Goal: Task Accomplishment & Management: Use online tool/utility

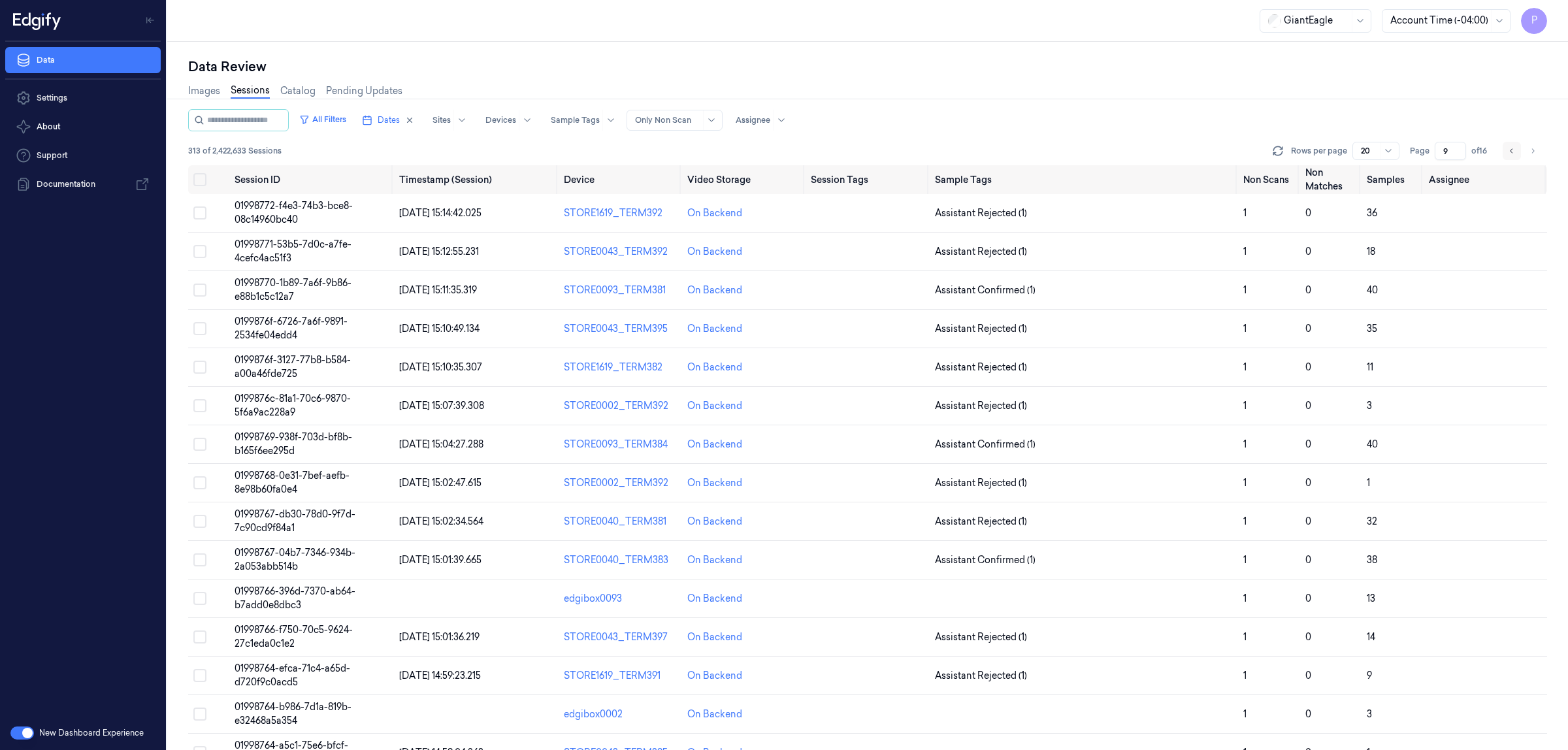
click at [1510, 146] on icon "Go to previous page" at bounding box center [1512, 151] width 8 height 11
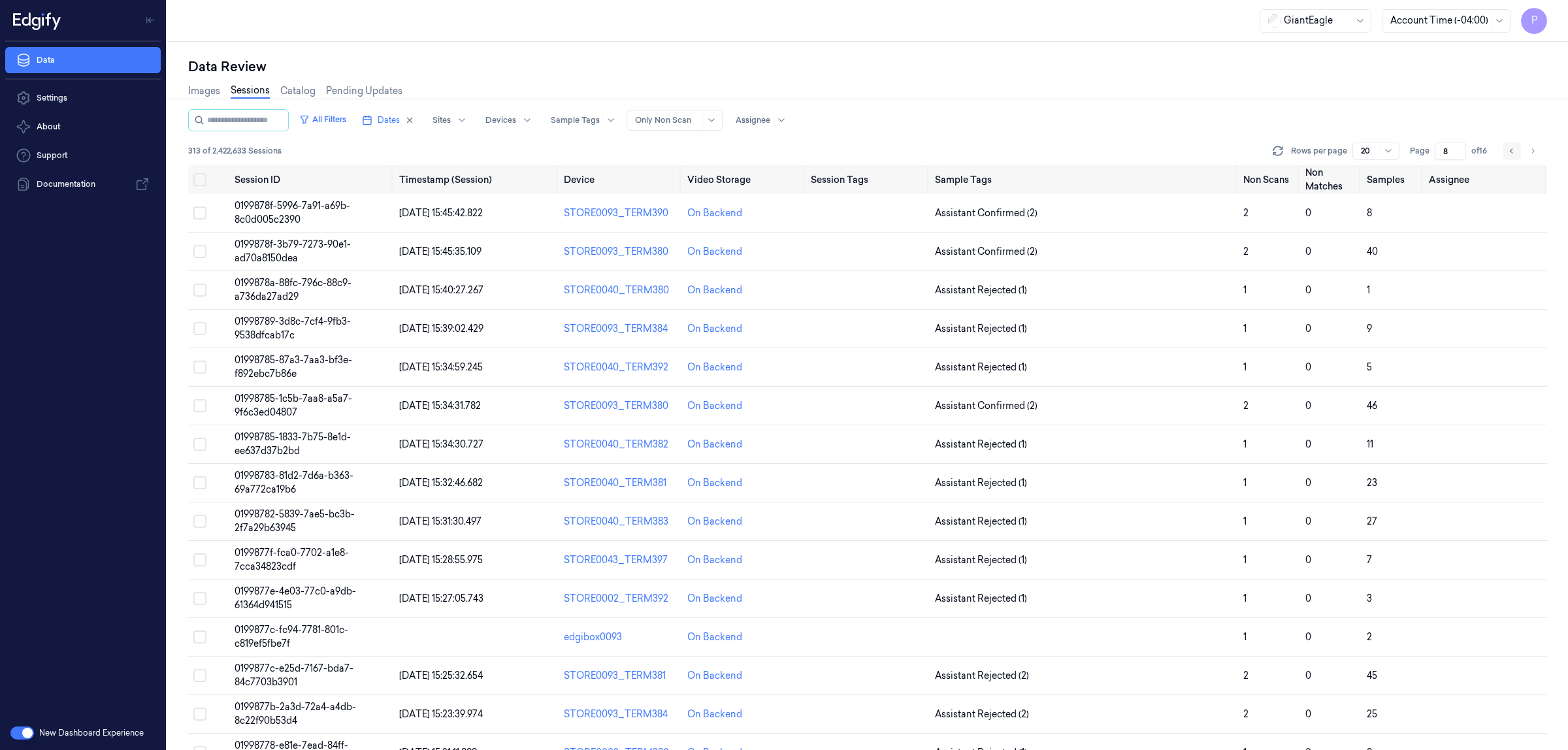
click at [1509, 147] on icon "Go to previous page" at bounding box center [1512, 151] width 8 height 11
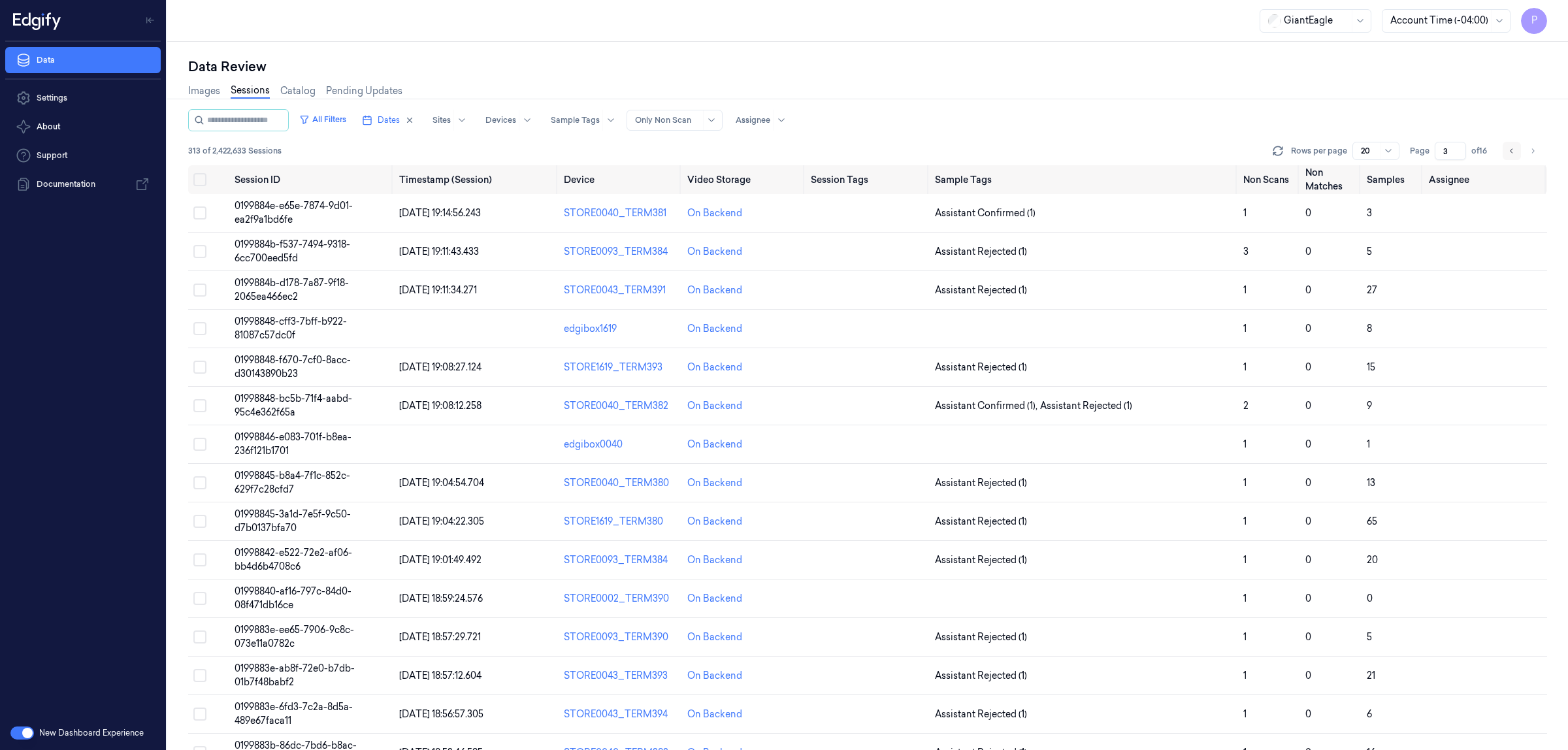
click at [1509, 147] on icon "Go to previous page" at bounding box center [1512, 151] width 8 height 11
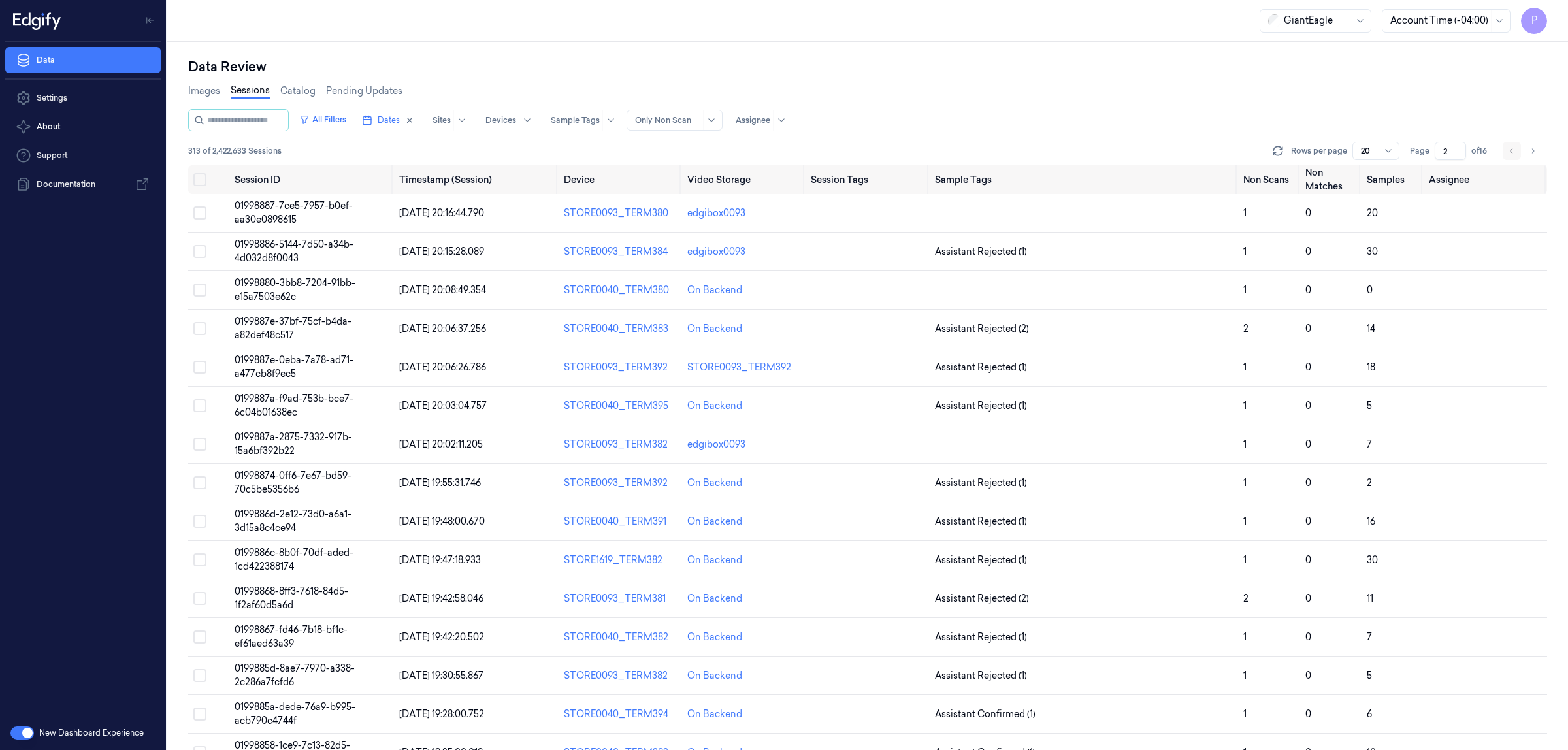
click at [1511, 150] on icon "Go to previous page" at bounding box center [1512, 151] width 8 height 11
click at [1312, 72] on div "Data Review" at bounding box center [868, 67] width 1359 height 18
click at [1445, 151] on input "1" at bounding box center [1450, 151] width 31 height 18
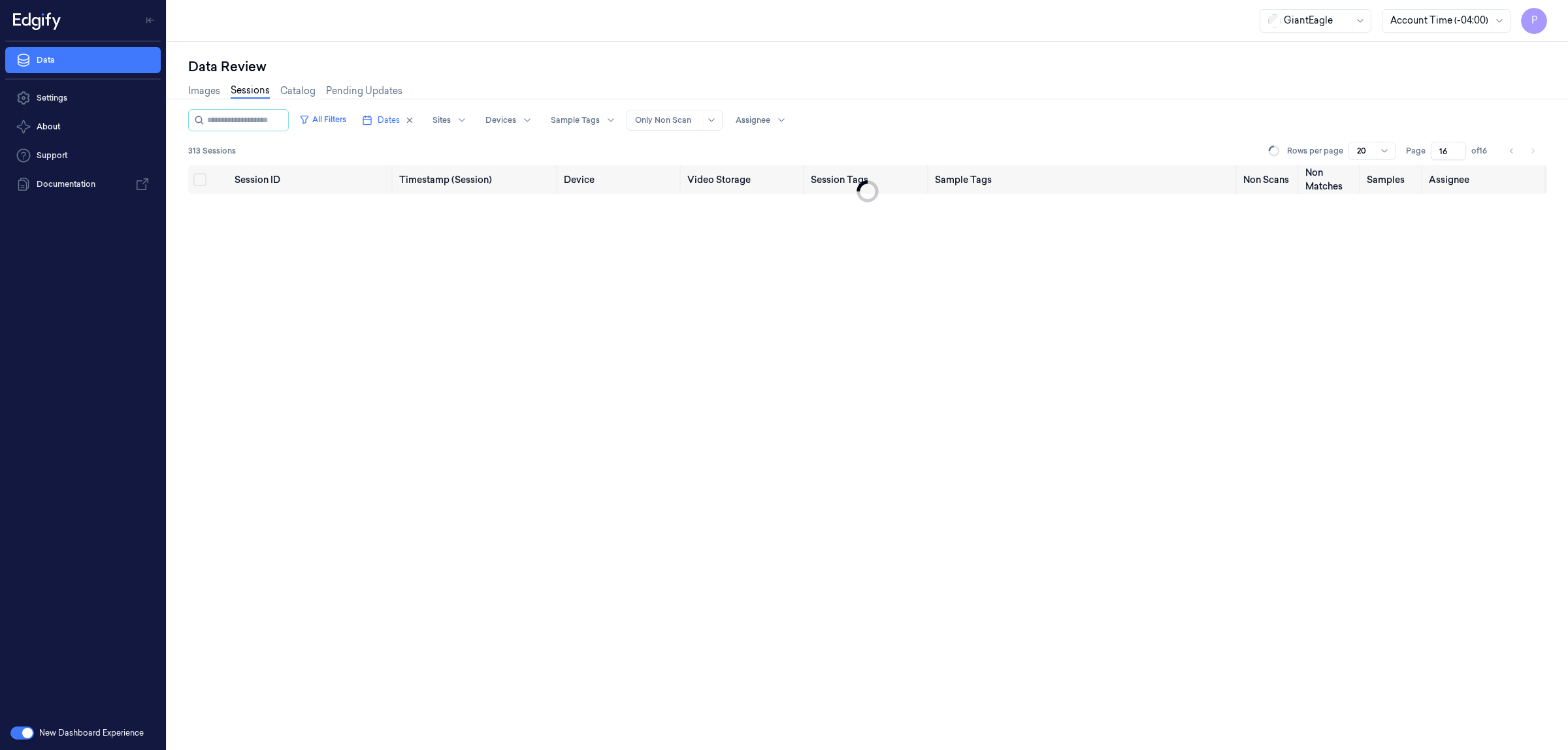
type input "16"
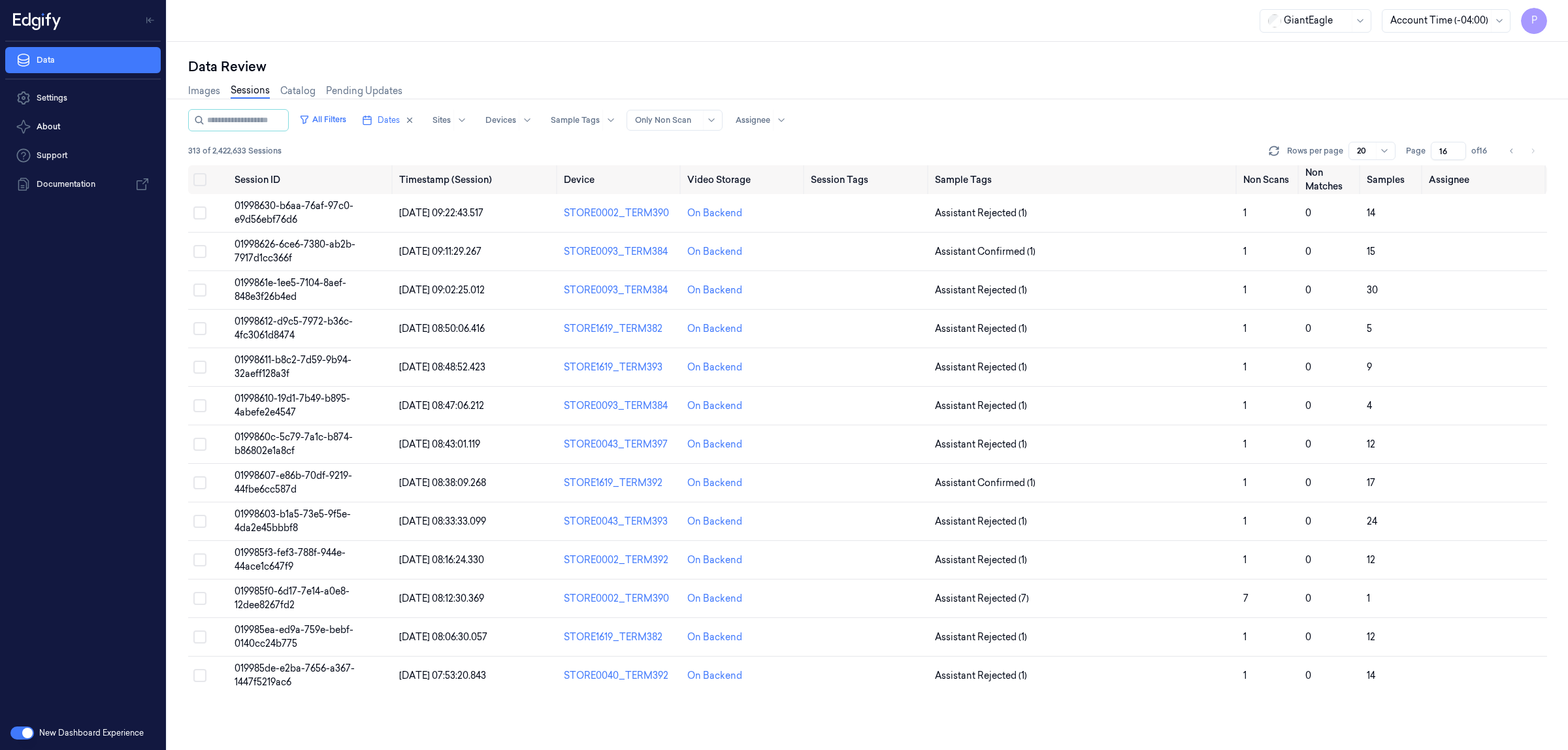
click at [1216, 107] on div "Images Sessions Catalog Pending Updates" at bounding box center [868, 92] width 1359 height 33
click at [198, 177] on button "Select all" at bounding box center [200, 179] width 13 height 13
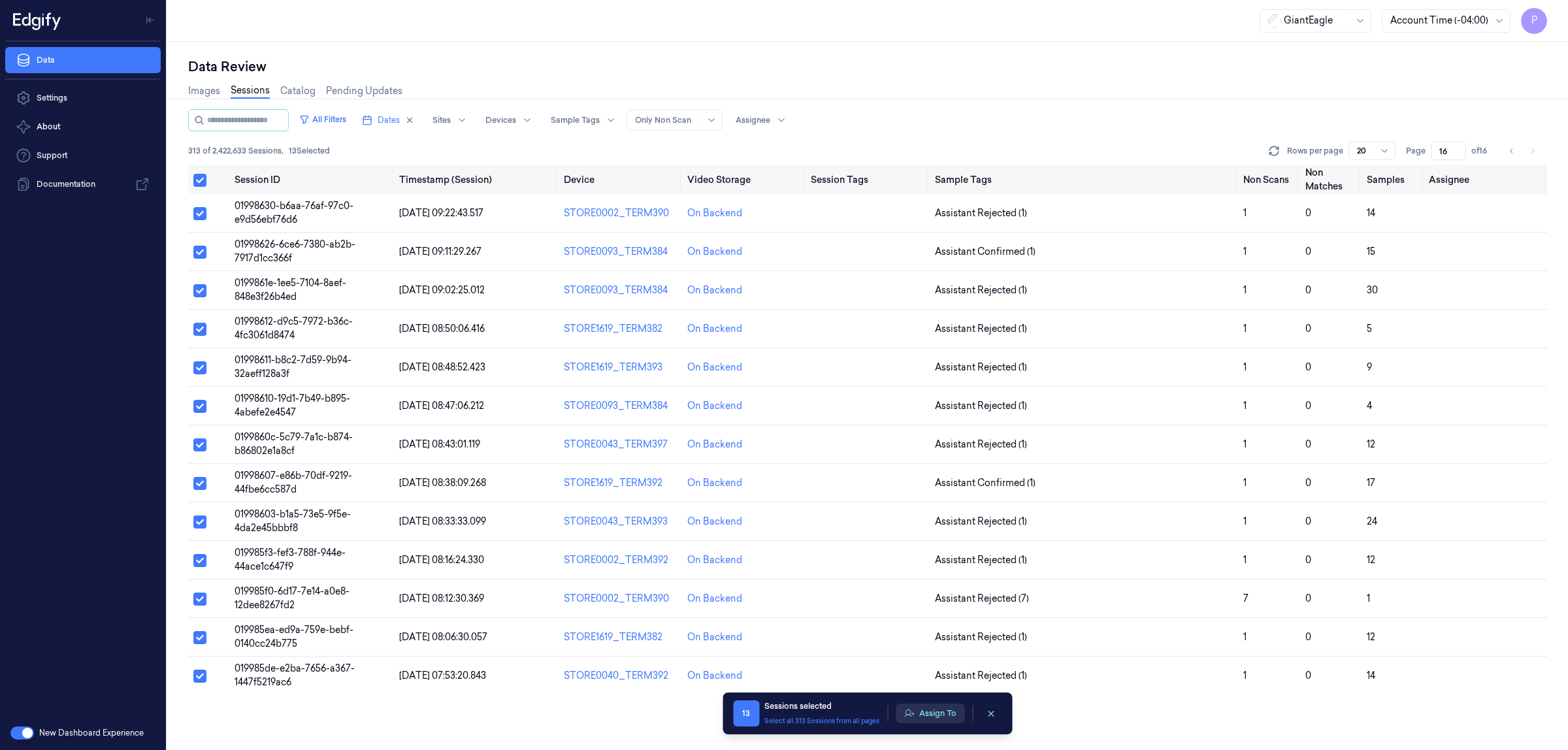
click at [935, 716] on button "Assign To" at bounding box center [929, 713] width 68 height 20
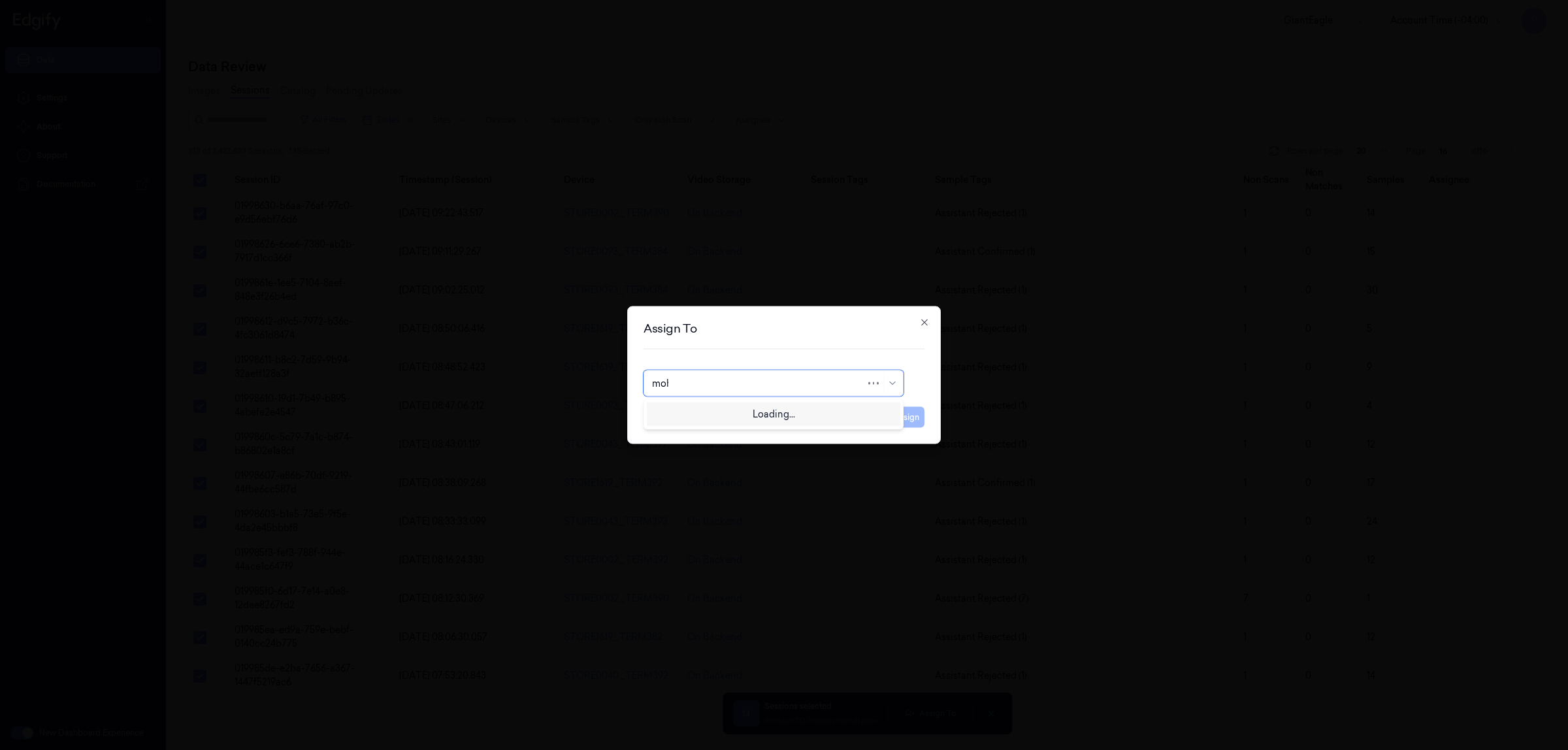
type input "moha"
click at [738, 412] on div "[PERSON_NAME]" at bounding box center [773, 413] width 243 height 14
click at [909, 418] on button "Assign" at bounding box center [906, 417] width 36 height 21
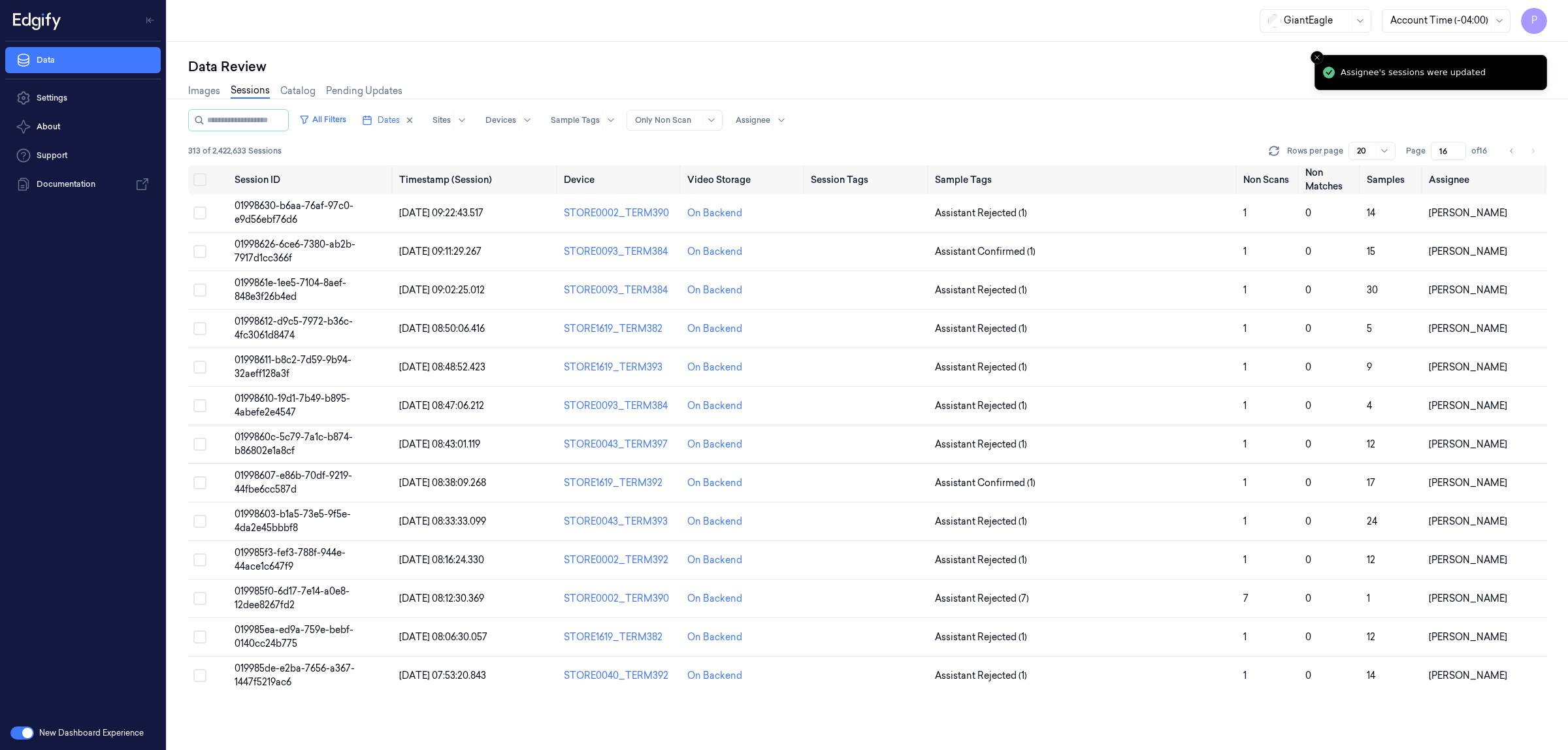
click at [1126, 106] on div "Images Sessions Catalog Pending Updates" at bounding box center [868, 92] width 1359 height 33
click at [1517, 151] on button "Go to previous page" at bounding box center [1512, 151] width 18 height 18
type input "15"
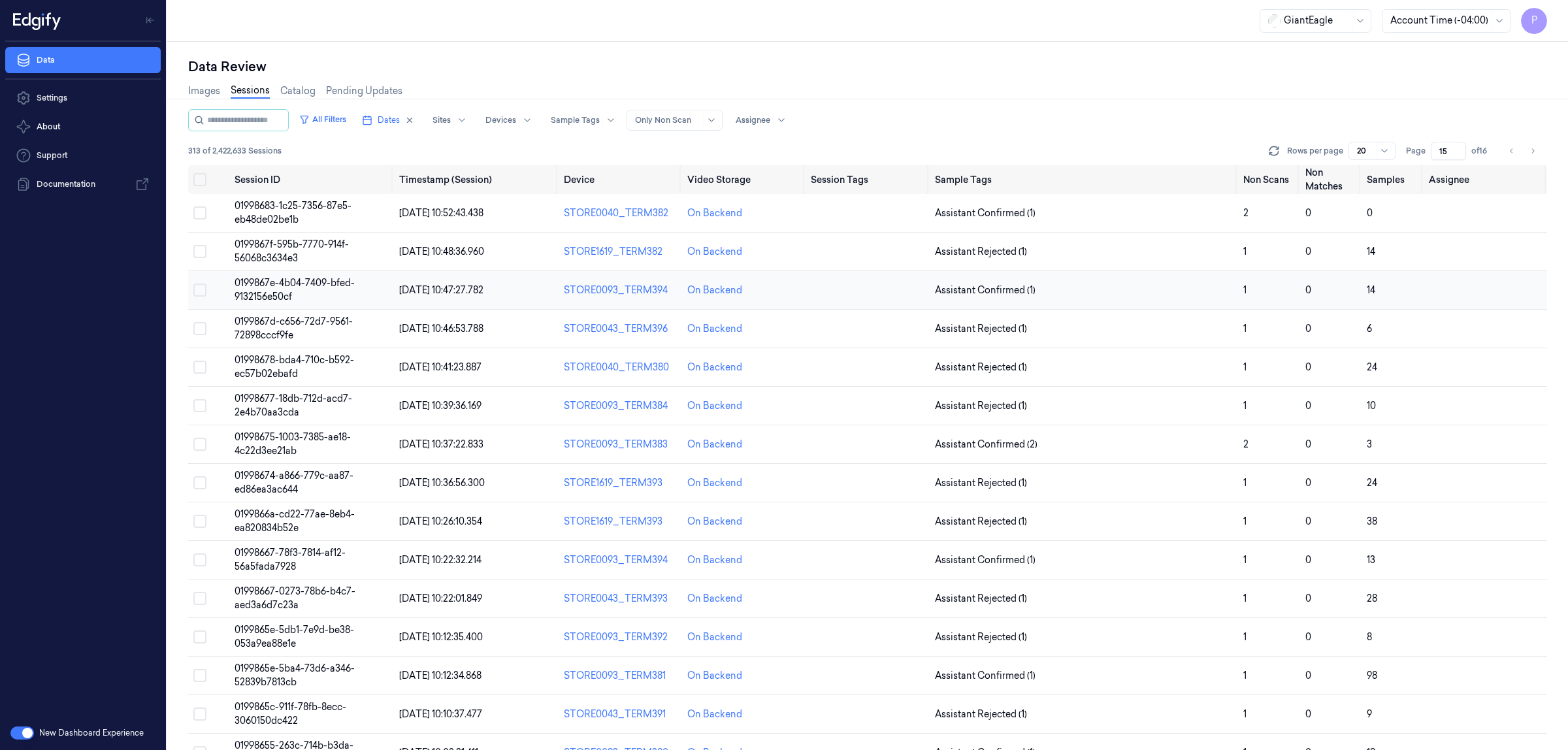
click at [201, 177] on button "Select all" at bounding box center [200, 179] width 13 height 13
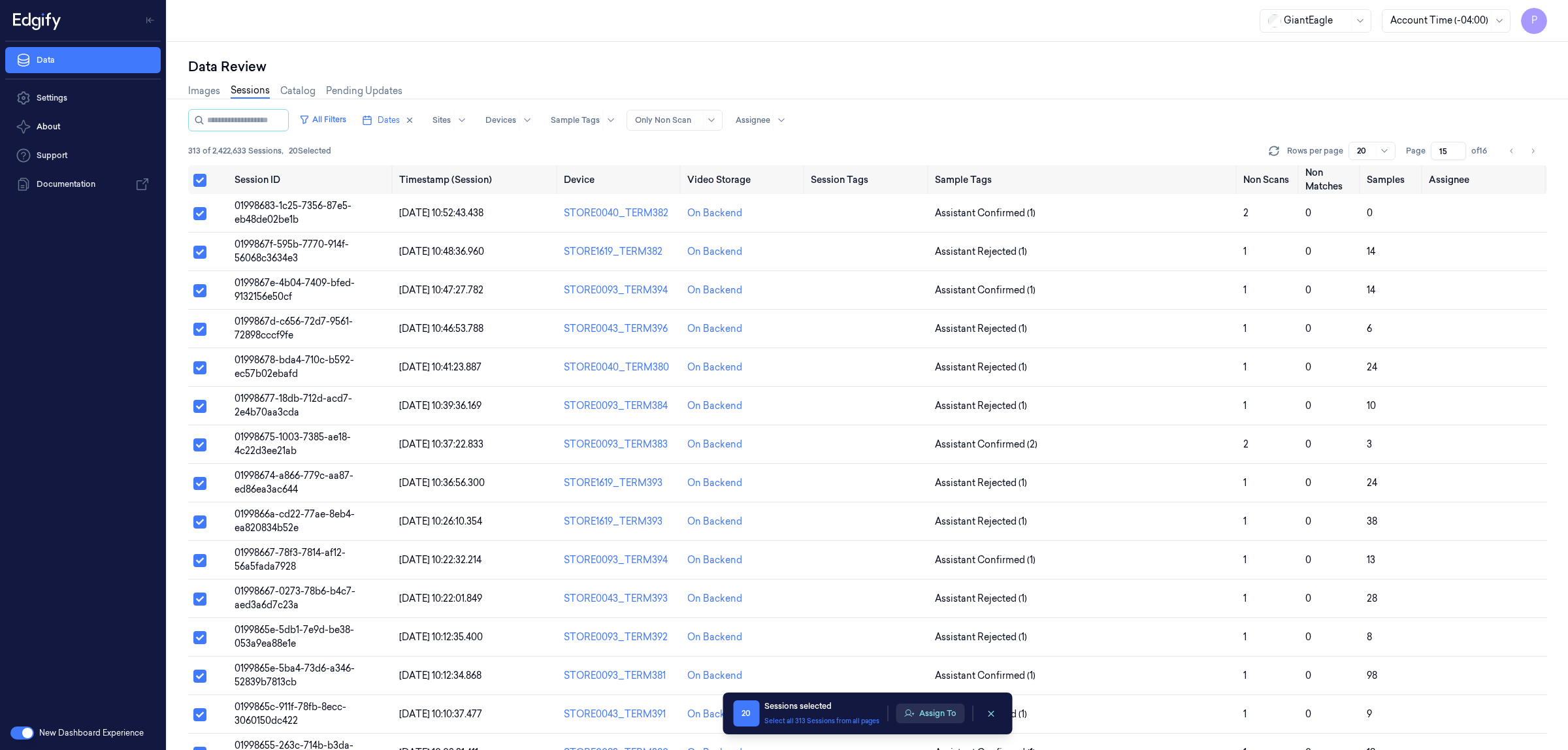
click at [928, 711] on button "Assign To" at bounding box center [929, 713] width 68 height 20
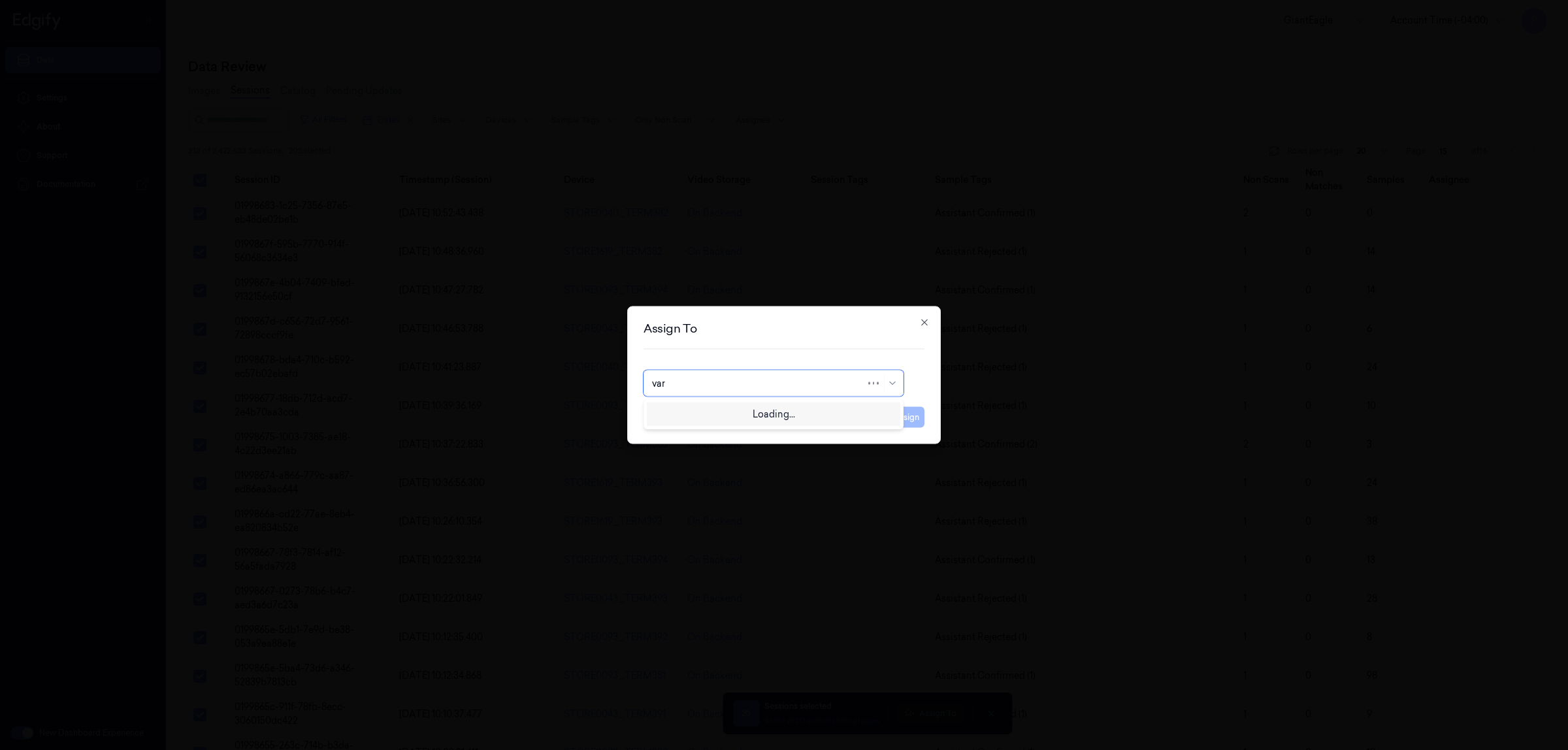
type input "vars"
click at [694, 435] on div "[PERSON_NAME] g" at bounding box center [773, 434] width 243 height 14
drag, startPoint x: 905, startPoint y: 415, endPoint x: 932, endPoint y: 527, distance: 115.2
click at [904, 415] on button "Assign" at bounding box center [906, 417] width 36 height 21
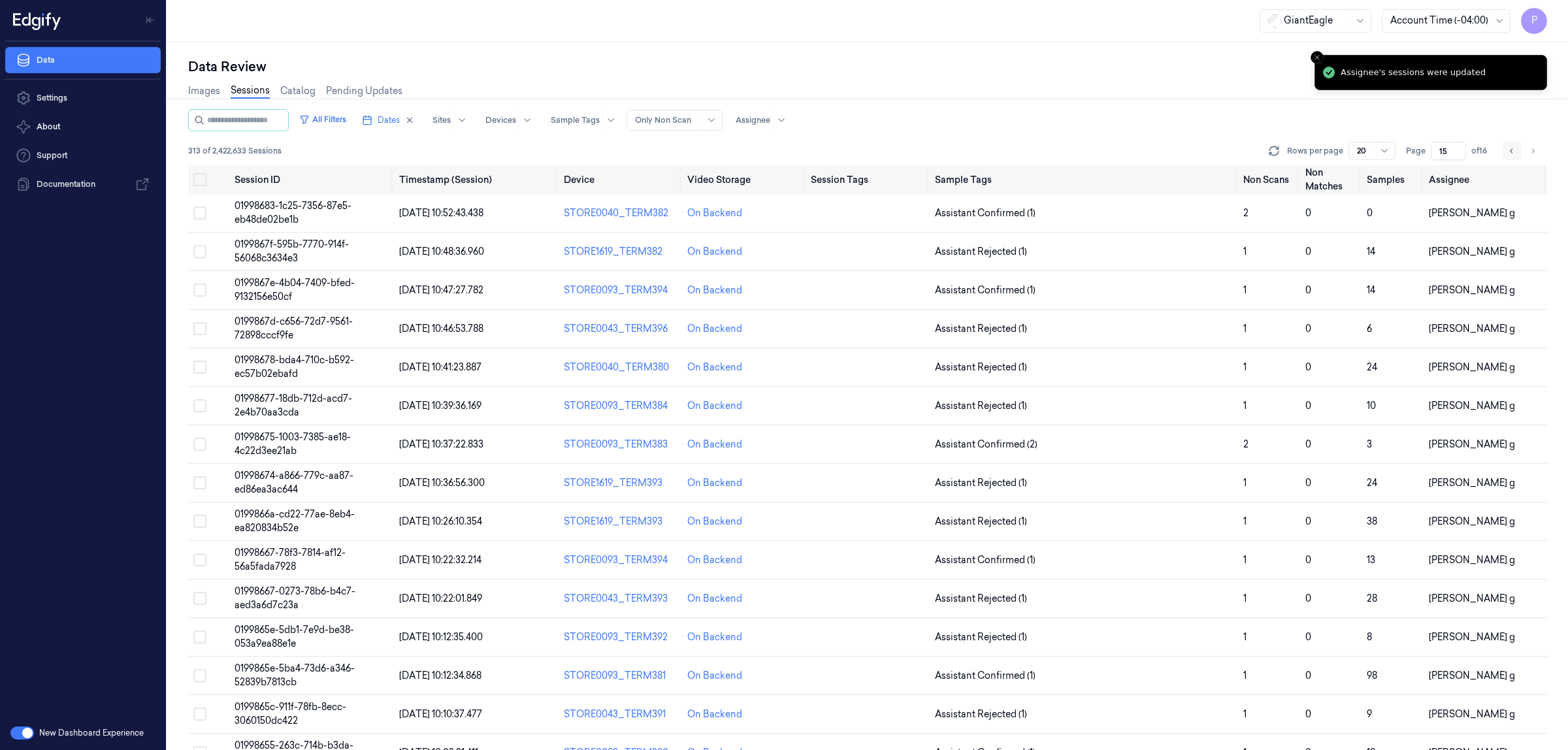
click at [1511, 150] on icon "Go to previous page" at bounding box center [1512, 151] width 8 height 11
type input "14"
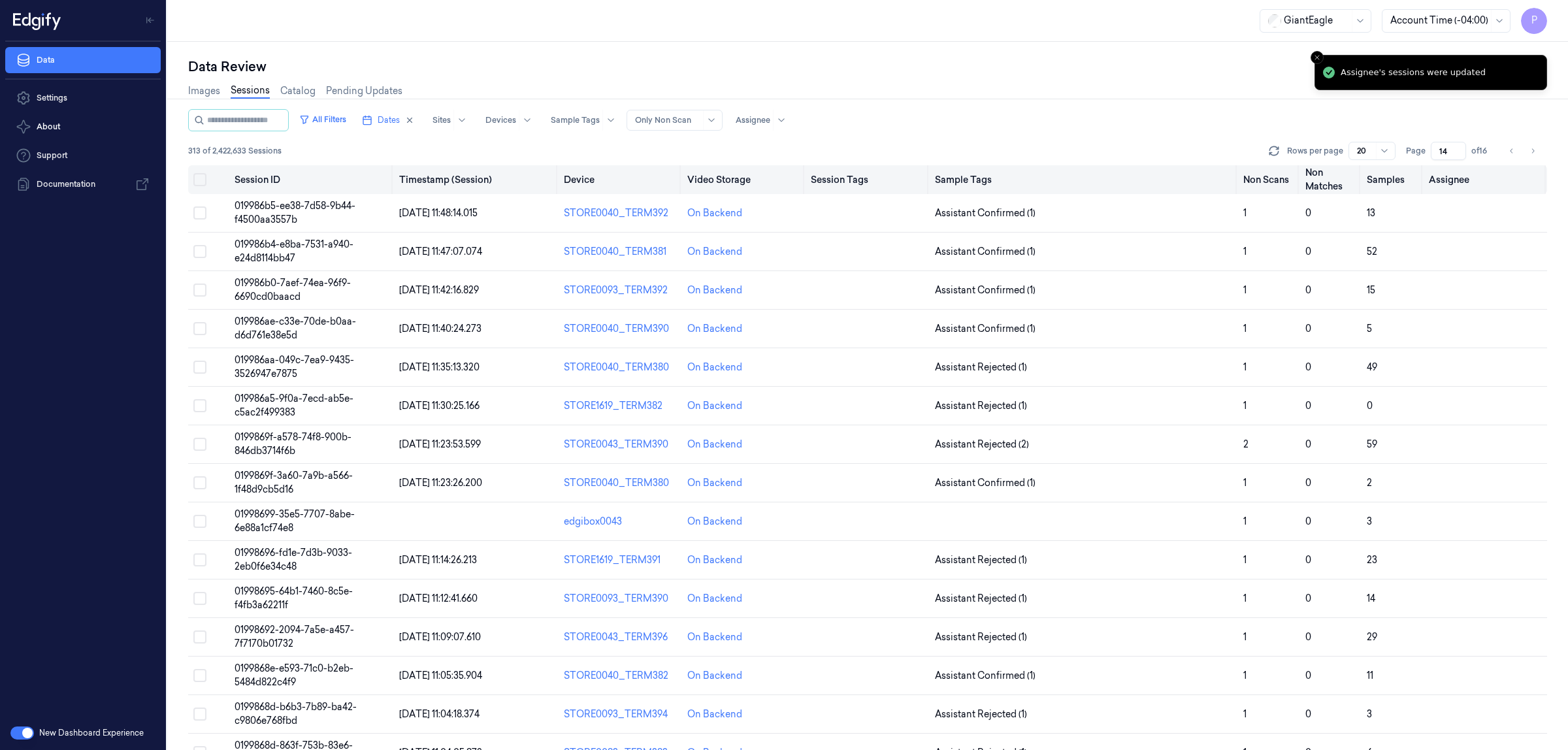
click at [204, 183] on button "Select all" at bounding box center [200, 179] width 13 height 13
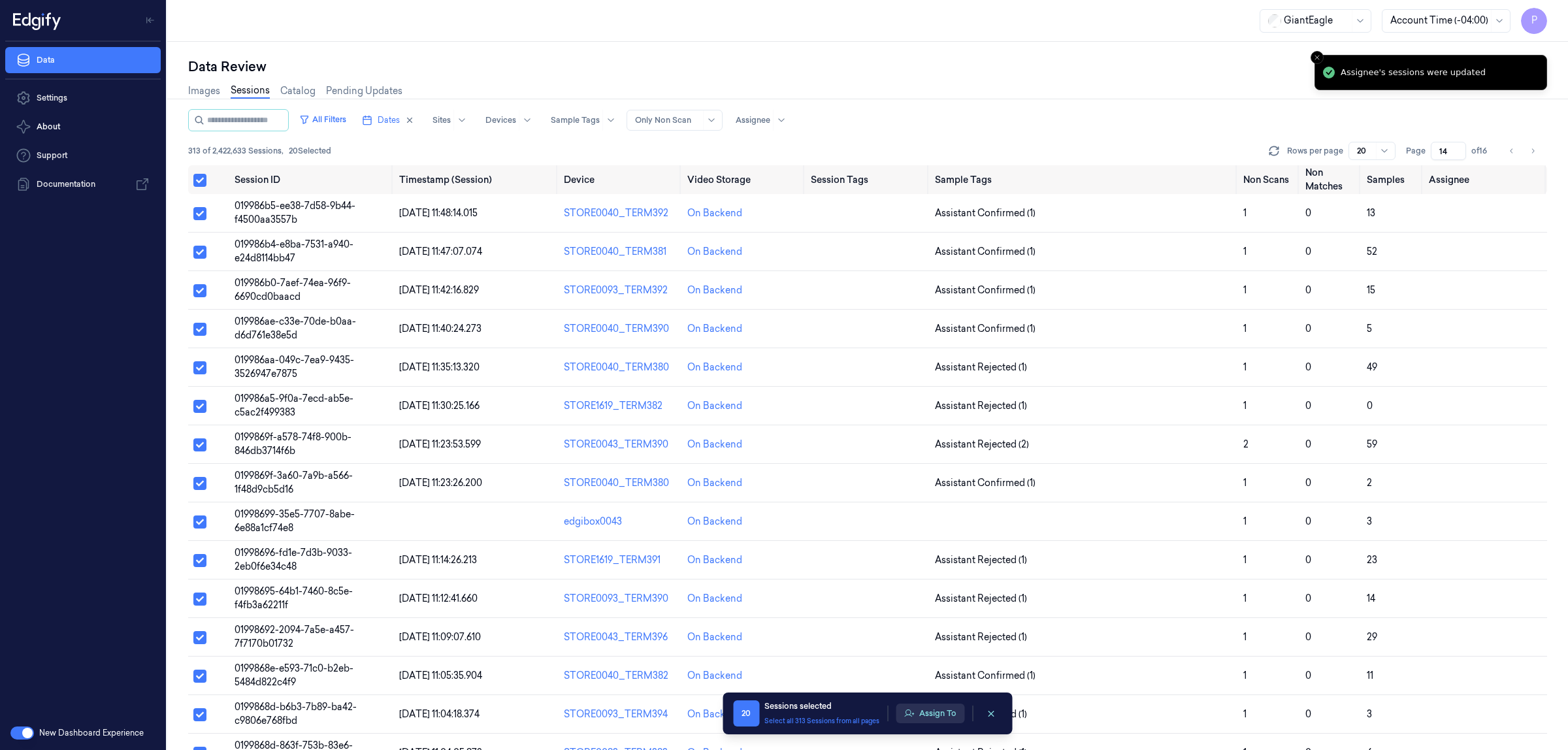
click at [918, 710] on button "Assign To" at bounding box center [929, 713] width 68 height 20
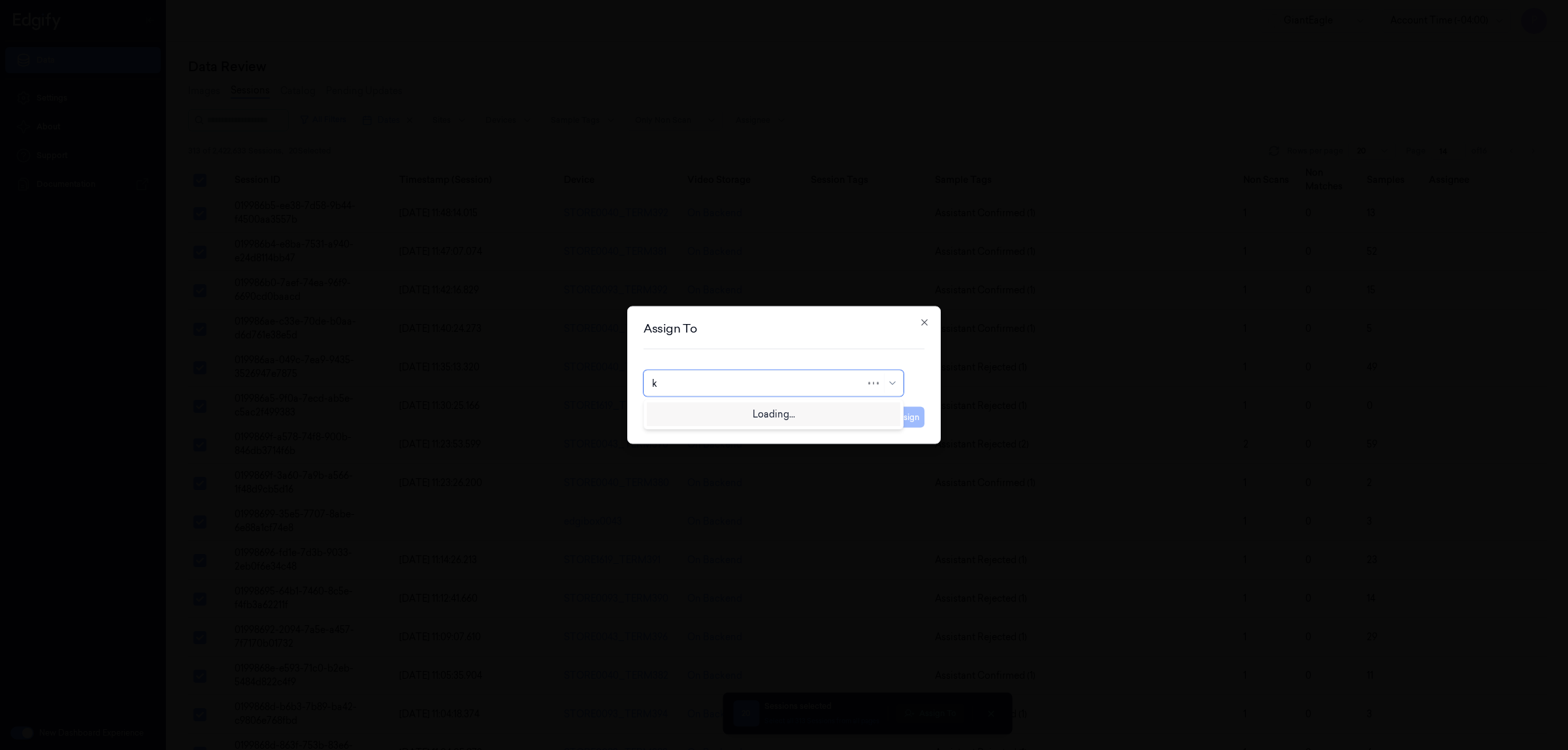
type input "ko"
click at [710, 414] on div "korisetty prem" at bounding box center [683, 413] width 63 height 14
click at [905, 422] on button "Assign" at bounding box center [906, 417] width 36 height 21
